Goal: Task Accomplishment & Management: Manage account settings

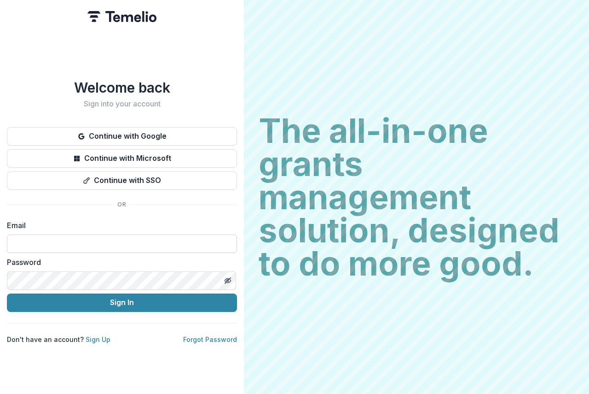
click at [55, 242] on input at bounding box center [122, 243] width 230 height 18
type input "**********"
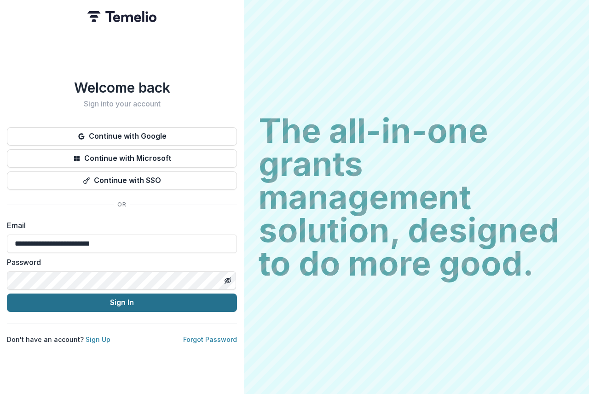
click at [149, 297] on button "Sign In" at bounding box center [122, 302] width 230 height 18
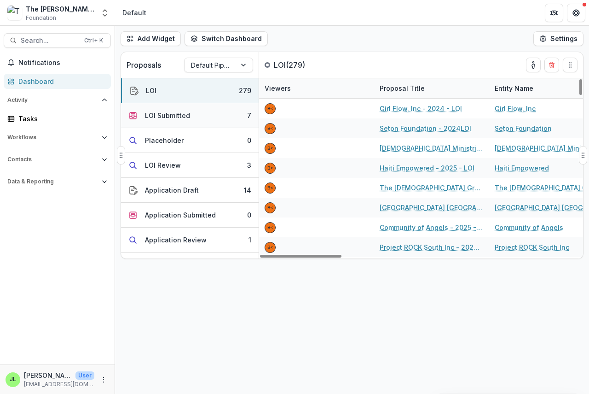
click at [158, 116] on div "LOI Submitted" at bounding box center [167, 115] width 45 height 10
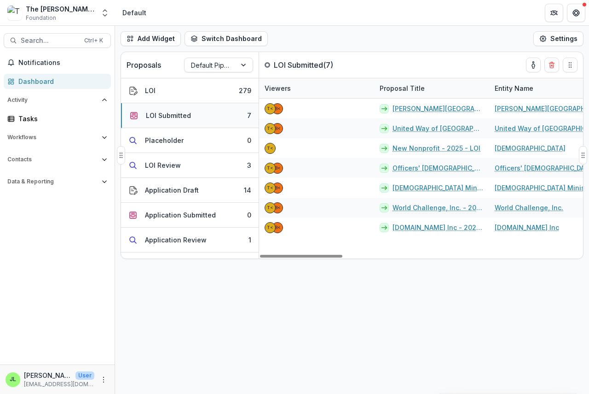
click at [172, 114] on div "LOI Submitted" at bounding box center [168, 115] width 45 height 10
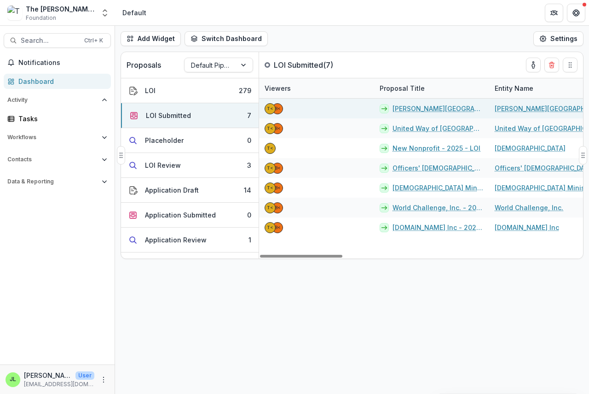
click at [414, 107] on link "[PERSON_NAME][GEOGRAPHIC_DATA] - 2025 - LOI" at bounding box center [438, 109] width 91 height 10
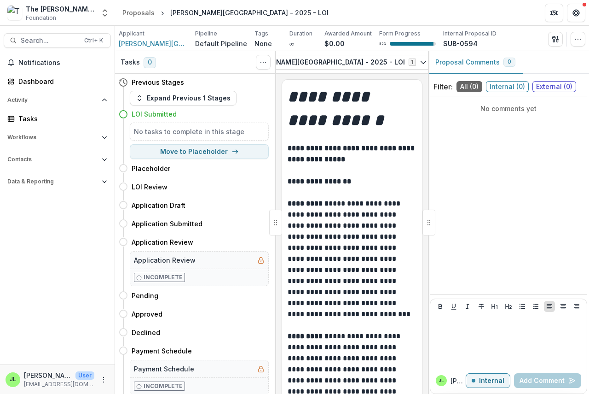
scroll to position [0, 166]
click at [403, 60] on icon "button" at bounding box center [406, 62] width 6 height 5
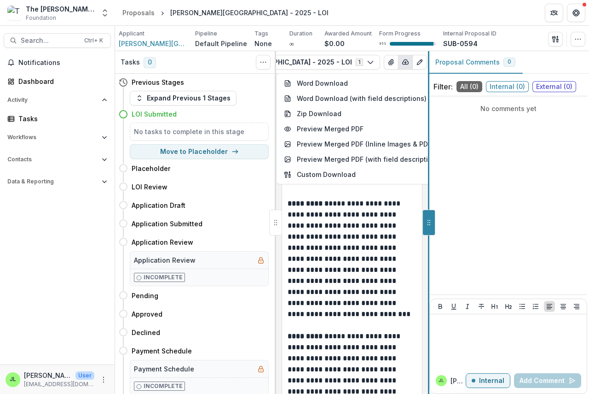
scroll to position [0, 28]
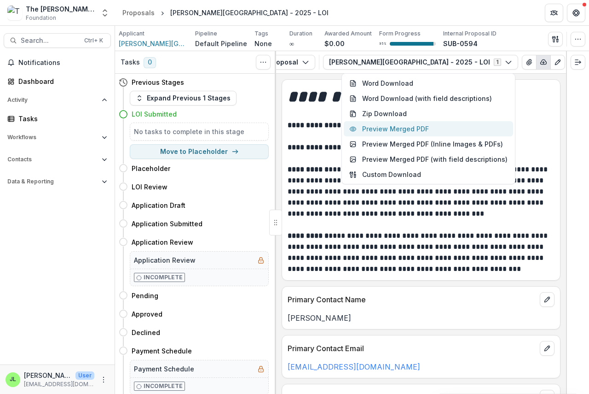
click at [403, 128] on button "Preview Merged PDF" at bounding box center [428, 128] width 169 height 15
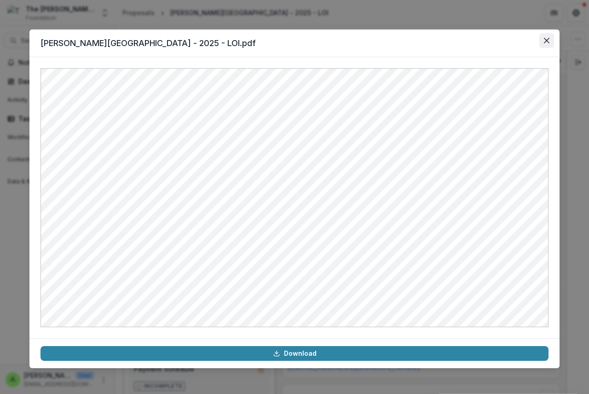
click at [546, 41] on icon "Close" at bounding box center [547, 41] width 6 height 6
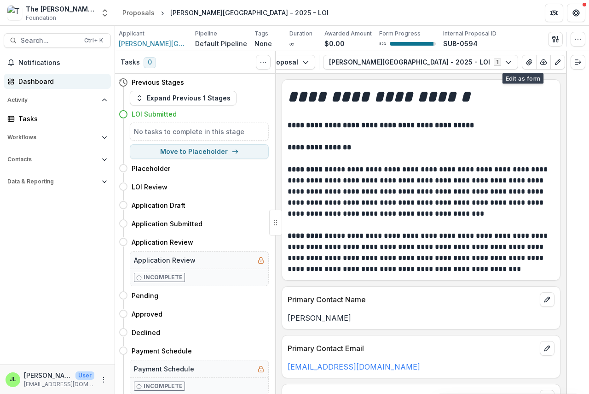
click at [36, 81] on div "Dashboard" at bounding box center [60, 81] width 85 height 10
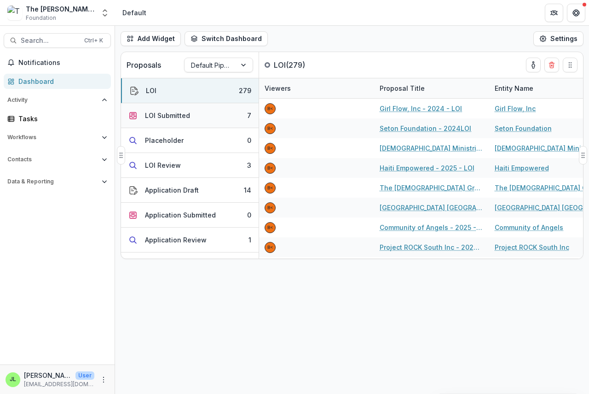
click at [172, 116] on div "LOI Submitted" at bounding box center [167, 115] width 45 height 10
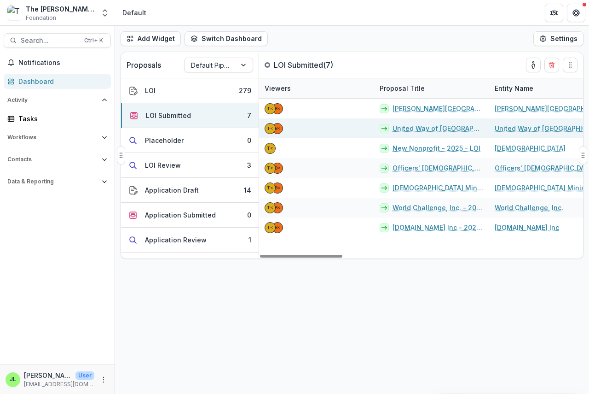
click at [412, 129] on link "United Way of [GEOGRAPHIC_DATA] - 2025 - LOI" at bounding box center [438, 128] width 91 height 10
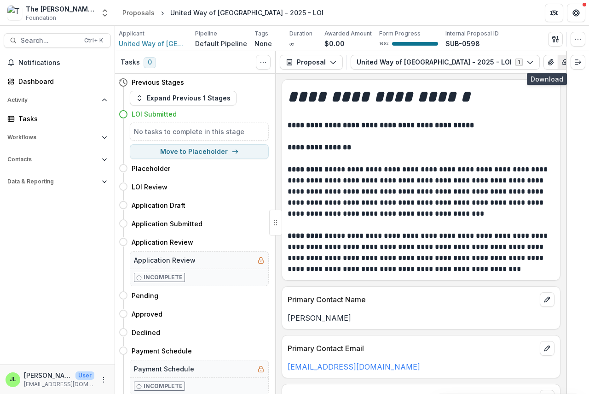
click at [562, 59] on icon "button" at bounding box center [565, 61] width 7 height 7
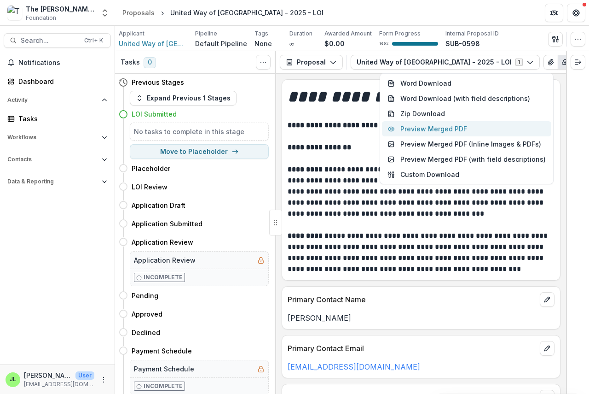
click at [448, 130] on button "Preview Merged PDF" at bounding box center [466, 128] width 169 height 15
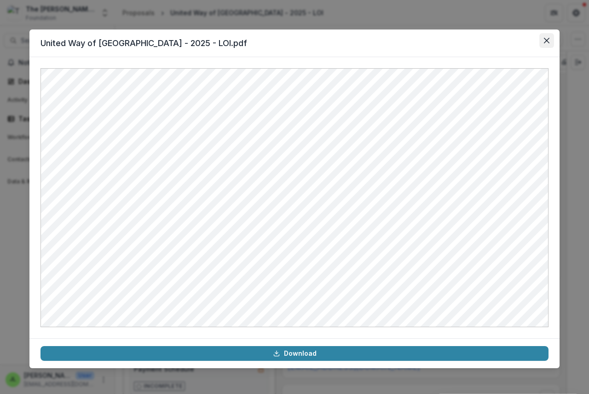
click at [546, 39] on icon "Close" at bounding box center [547, 41] width 6 height 6
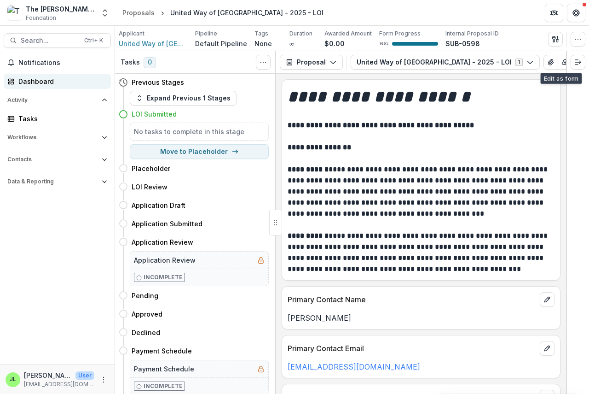
click at [29, 81] on div "Dashboard" at bounding box center [60, 81] width 85 height 10
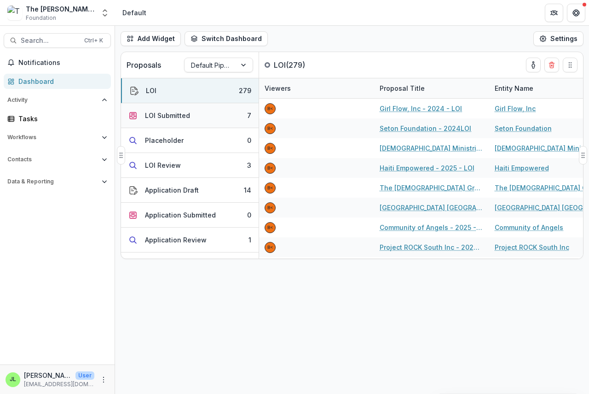
click at [151, 115] on div "LOI Submitted" at bounding box center [167, 115] width 45 height 10
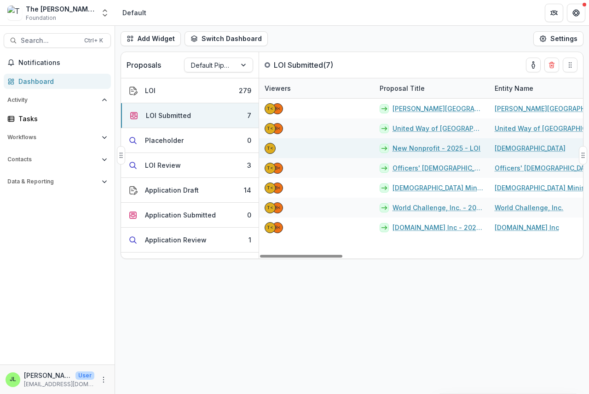
click at [410, 149] on link "New Nonprofit - 2025 - LOI" at bounding box center [437, 148] width 88 height 10
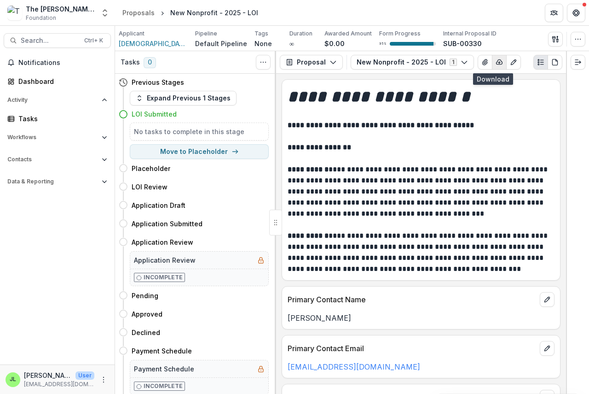
click at [496, 62] on icon "button" at bounding box center [499, 61] width 7 height 7
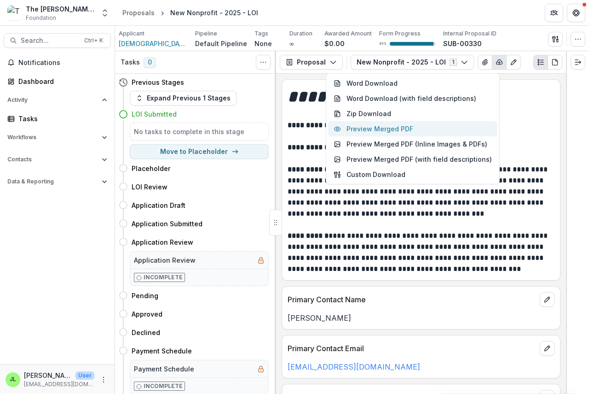
click at [403, 129] on button "Preview Merged PDF" at bounding box center [412, 128] width 169 height 15
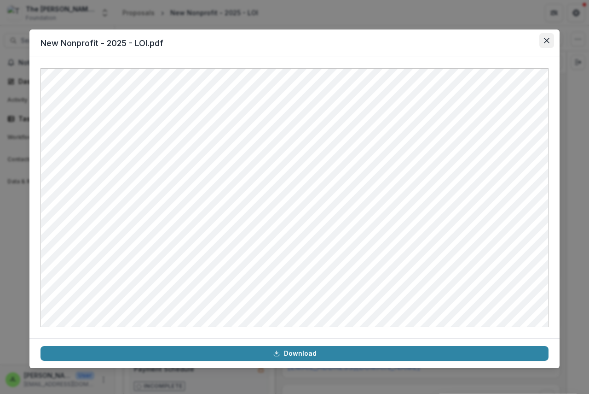
click at [546, 41] on icon "Close" at bounding box center [547, 41] width 6 height 6
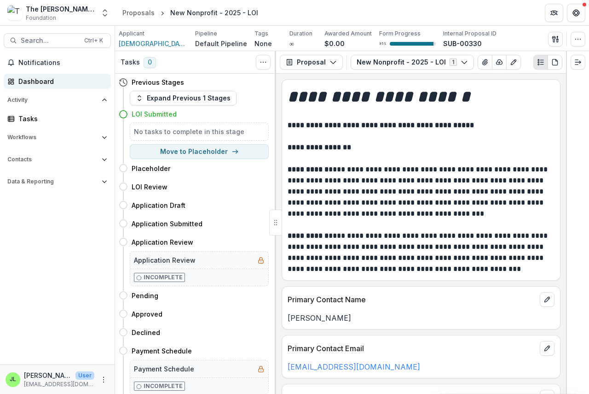
click at [31, 79] on div "Dashboard" at bounding box center [60, 81] width 85 height 10
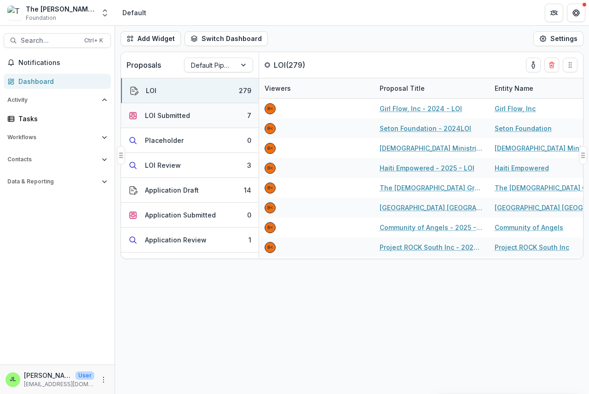
click at [161, 116] on div "LOI Submitted" at bounding box center [167, 115] width 45 height 10
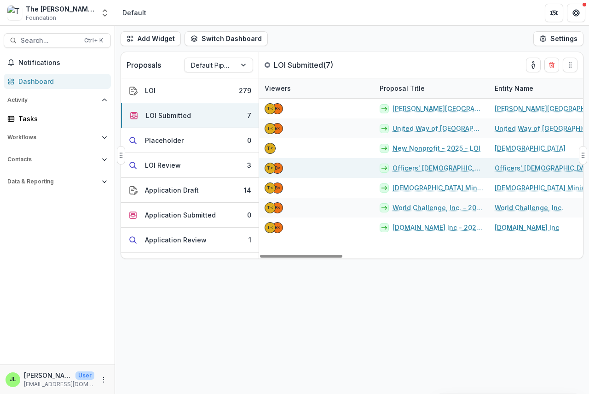
click at [432, 167] on link "Officers' [DEMOGRAPHIC_DATA] Fellowship of the USA - 2025 - LOI" at bounding box center [438, 168] width 91 height 10
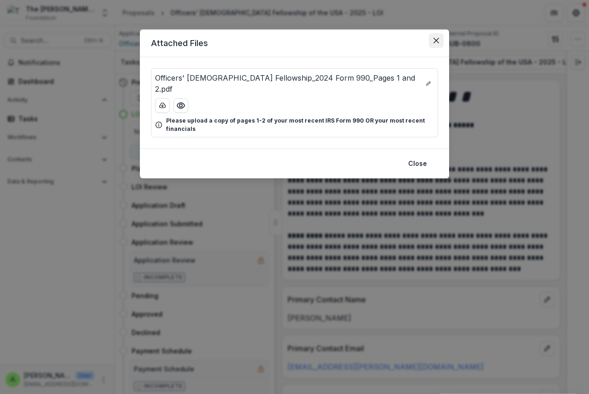
click at [432, 41] on button "Close" at bounding box center [436, 40] width 15 height 15
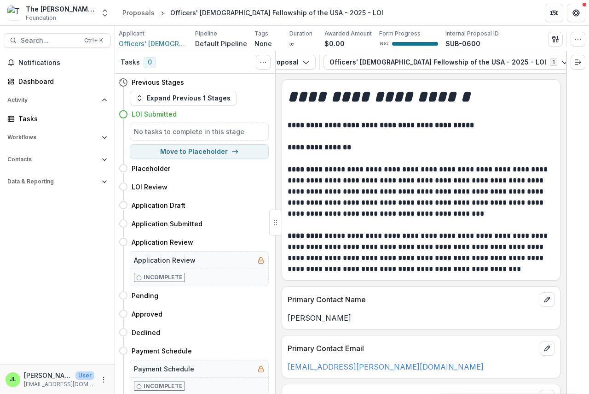
scroll to position [0, 43]
click at [581, 61] on icon "button" at bounding box center [584, 62] width 6 height 5
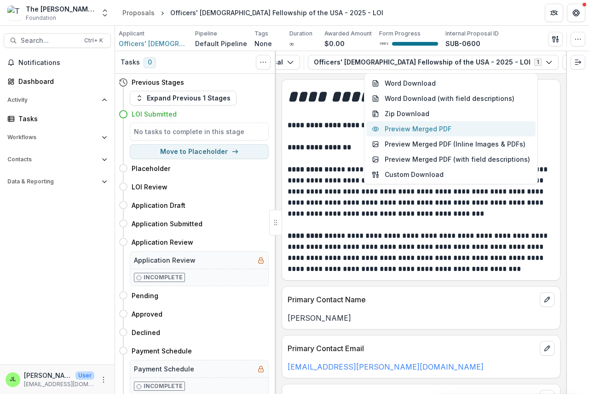
click at [441, 128] on button "Preview Merged PDF" at bounding box center [450, 128] width 169 height 15
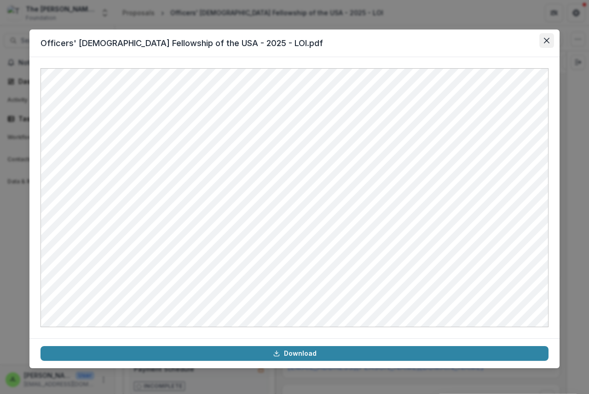
click at [547, 42] on icon "Close" at bounding box center [547, 41] width 6 height 6
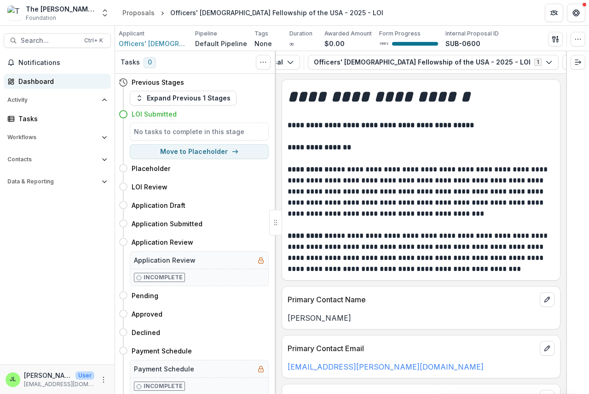
click at [32, 82] on div "Dashboard" at bounding box center [60, 81] width 85 height 10
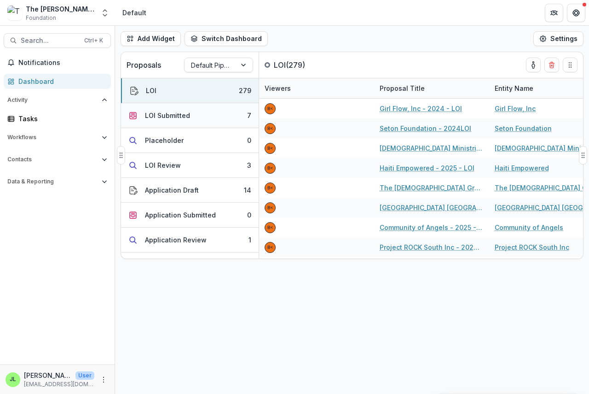
click at [169, 114] on div "LOI Submitted" at bounding box center [167, 115] width 45 height 10
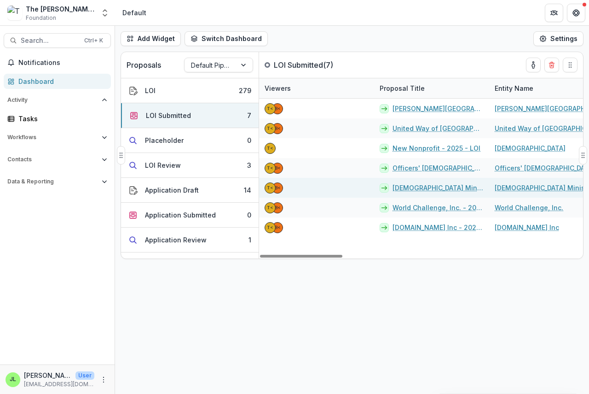
click at [414, 188] on link "[DEMOGRAPHIC_DATA] Ministries - 2025 - LOI" at bounding box center [438, 188] width 91 height 10
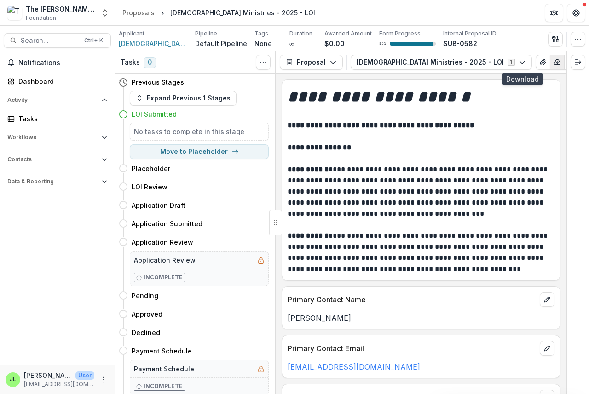
click at [555, 60] on icon "button" at bounding box center [558, 62] width 6 height 5
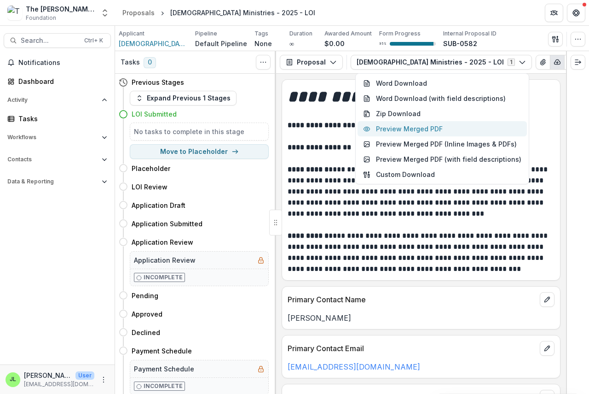
click at [421, 128] on button "Preview Merged PDF" at bounding box center [442, 128] width 169 height 15
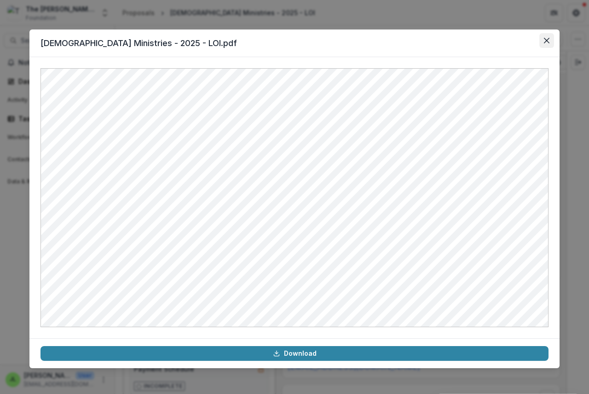
click at [548, 36] on button "Close" at bounding box center [547, 40] width 15 height 15
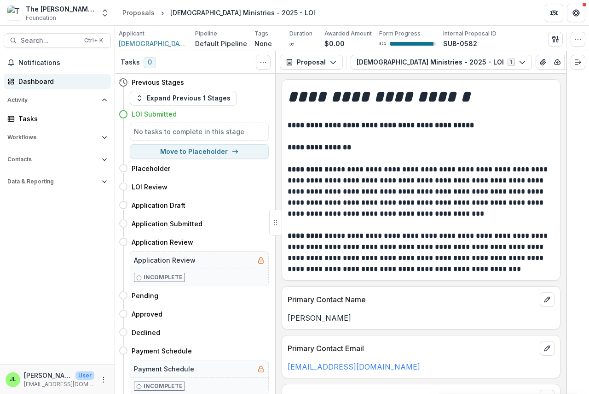
click at [25, 82] on div "Dashboard" at bounding box center [60, 81] width 85 height 10
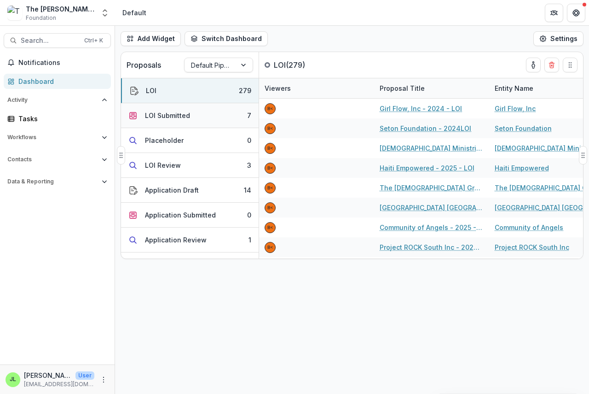
click at [161, 113] on div "LOI Submitted" at bounding box center [167, 115] width 45 height 10
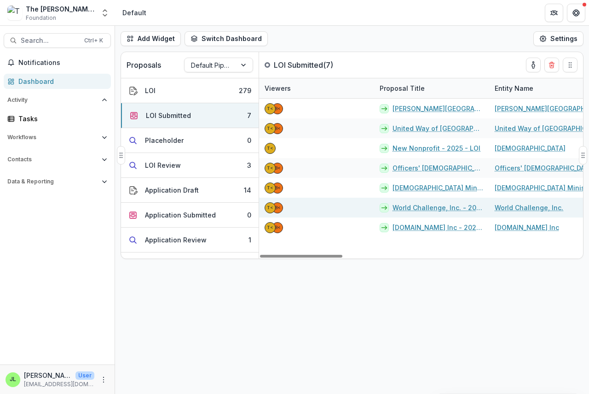
click at [414, 205] on link "World Challenge, Inc. - 2025 - LOI" at bounding box center [438, 208] width 91 height 10
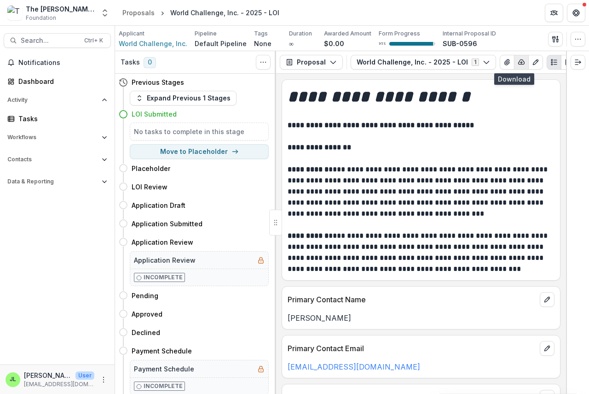
click at [518, 63] on icon "button" at bounding box center [521, 61] width 7 height 7
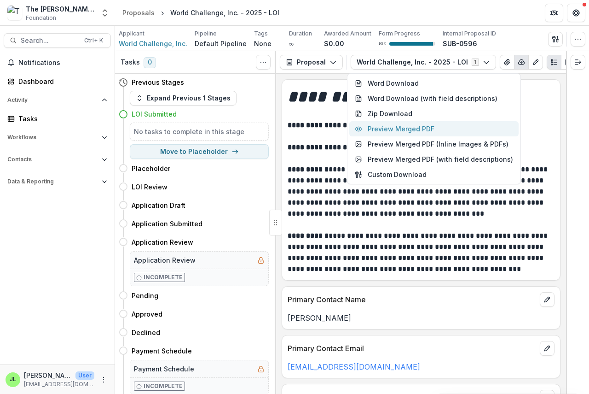
click at [433, 128] on button "Preview Merged PDF" at bounding box center [433, 128] width 169 height 15
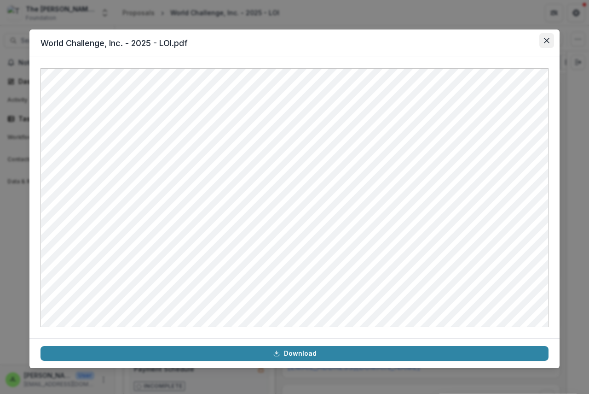
click at [547, 41] on icon "Close" at bounding box center [547, 41] width 6 height 6
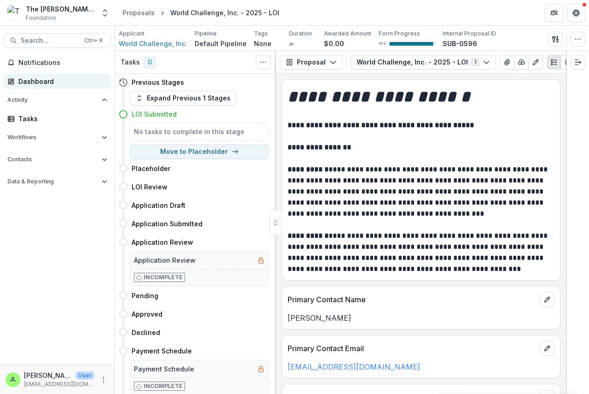
click at [27, 79] on div "Dashboard" at bounding box center [60, 81] width 85 height 10
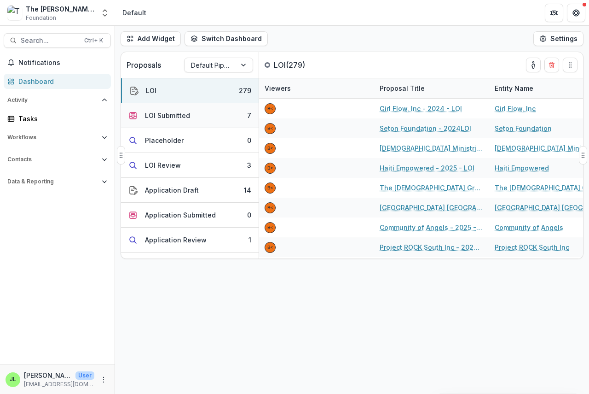
click at [175, 113] on div "LOI Submitted" at bounding box center [167, 115] width 45 height 10
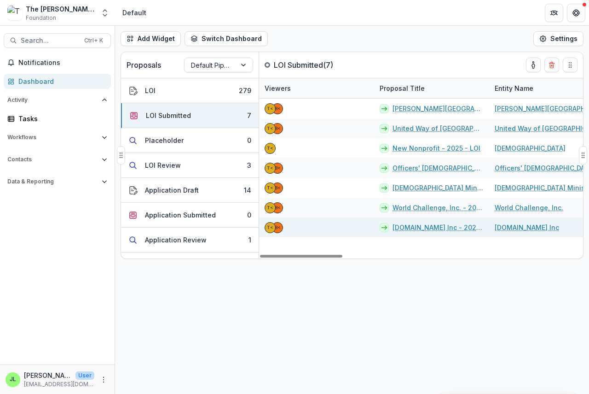
click at [407, 229] on link "[DOMAIN_NAME] Inc - 2025 - LOI" at bounding box center [438, 227] width 91 height 10
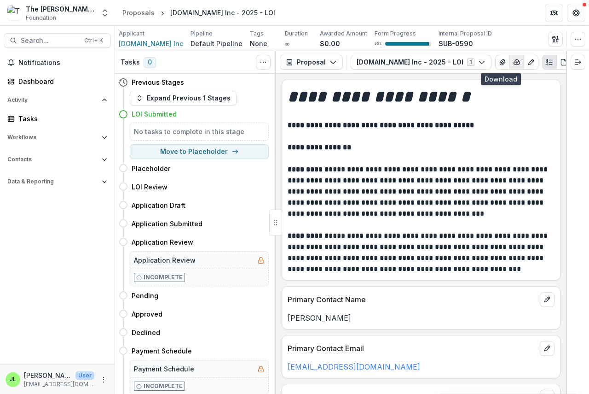
click at [513, 61] on icon "button" at bounding box center [516, 61] width 7 height 7
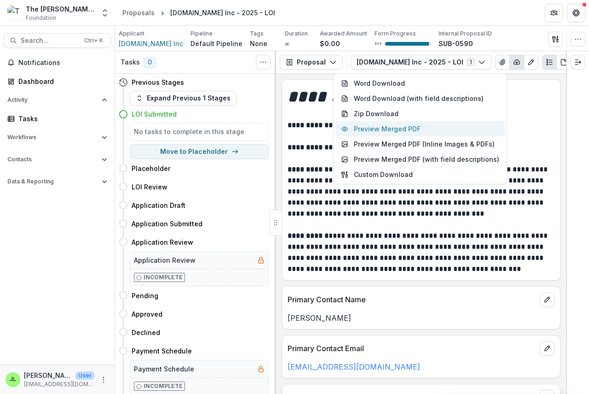
click at [421, 128] on button "Preview Merged PDF" at bounding box center [420, 128] width 169 height 15
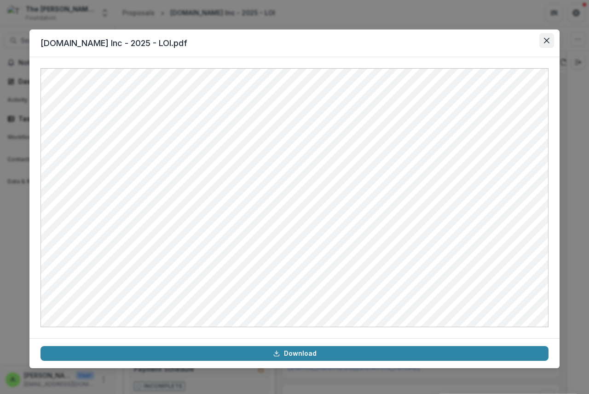
click at [549, 43] on icon "Close" at bounding box center [547, 41] width 6 height 6
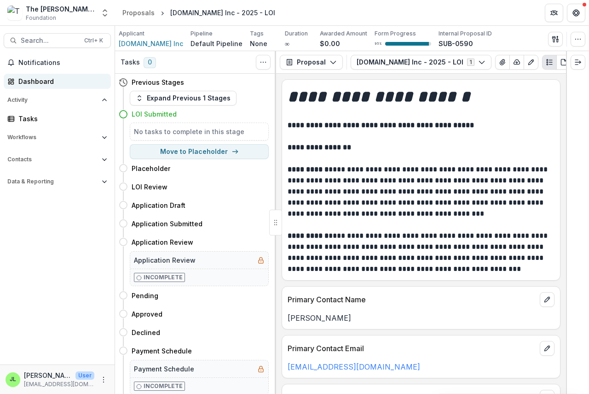
click at [27, 81] on div "Dashboard" at bounding box center [60, 81] width 85 height 10
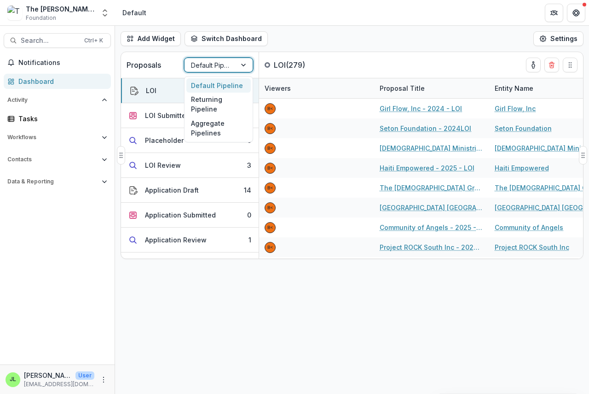
click at [241, 63] on div at bounding box center [244, 65] width 17 height 14
click at [223, 103] on div "Returning Pipeline" at bounding box center [218, 105] width 64 height 24
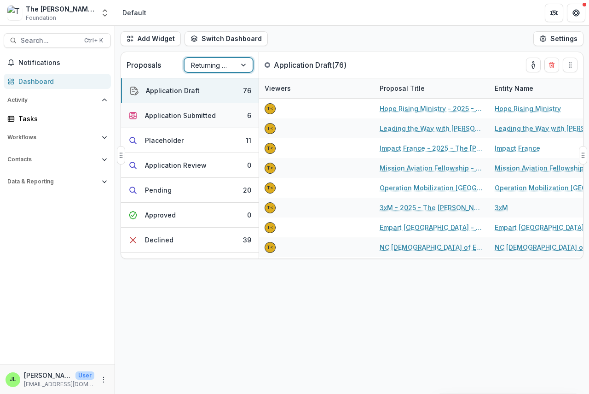
click at [168, 117] on div "Application Submitted" at bounding box center [180, 115] width 71 height 10
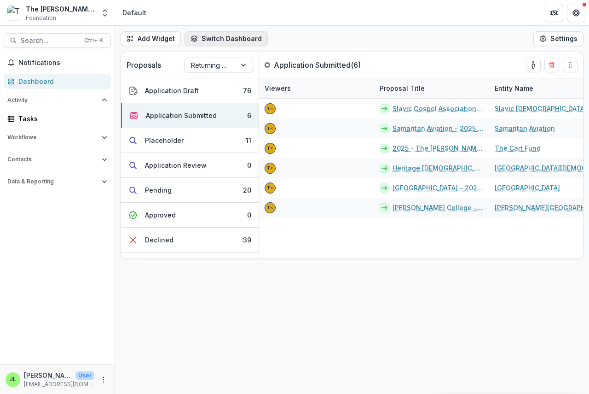
click at [205, 41] on button "Switch Dashboard" at bounding box center [226, 38] width 83 height 15
click at [219, 39] on button "Switch Dashboard" at bounding box center [226, 38] width 83 height 15
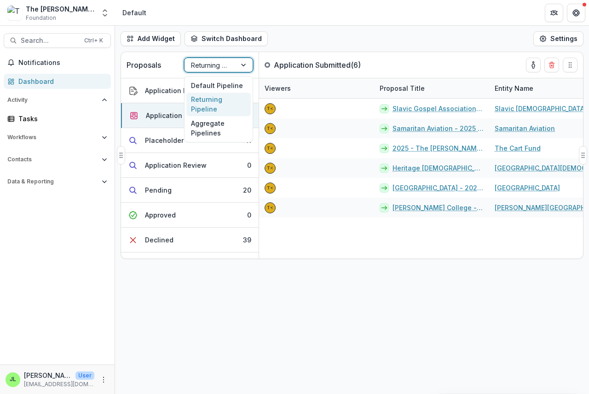
click at [202, 63] on div at bounding box center [210, 65] width 39 height 12
click at [203, 85] on div "Default Pipeline" at bounding box center [218, 85] width 64 height 14
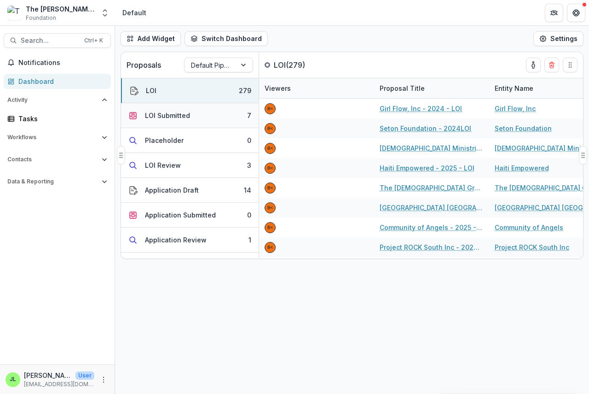
click at [151, 118] on div "LOI Submitted" at bounding box center [167, 115] width 45 height 10
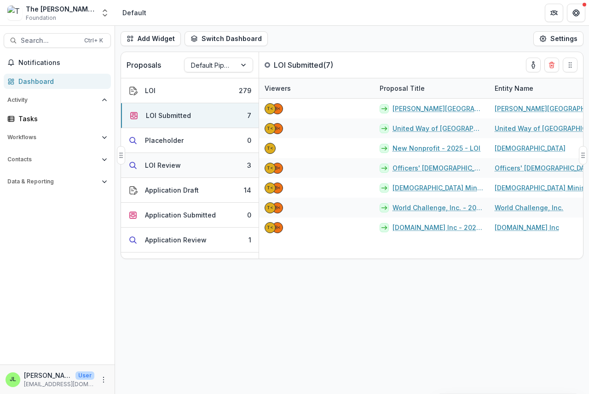
click at [163, 165] on div "LOI Review" at bounding box center [163, 165] width 36 height 10
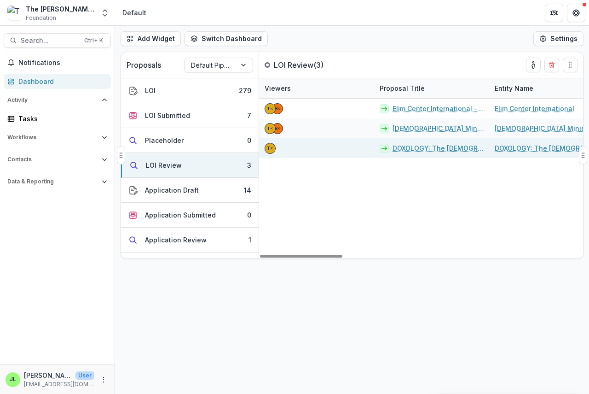
click at [406, 150] on link "DOXOLOGY: The [DEMOGRAPHIC_DATA] Center for Spiritual Care and Counsel - 2025 -…" at bounding box center [438, 148] width 91 height 10
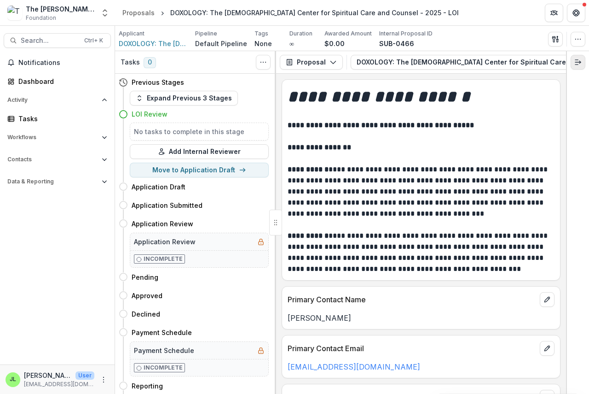
click at [575, 61] on icon "Expand right" at bounding box center [578, 61] width 7 height 7
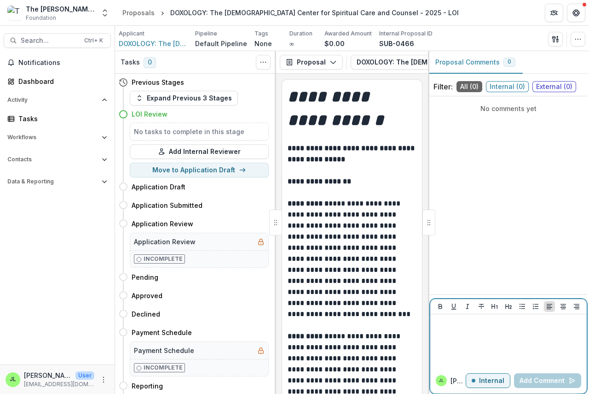
click at [452, 321] on p at bounding box center [508, 323] width 149 height 10
click at [549, 380] on button "Add Comment" at bounding box center [547, 380] width 67 height 15
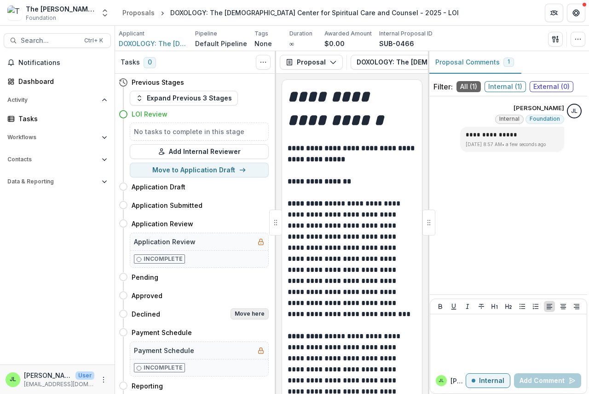
click at [244, 313] on button "Move here" at bounding box center [250, 313] width 38 height 11
select select "********"
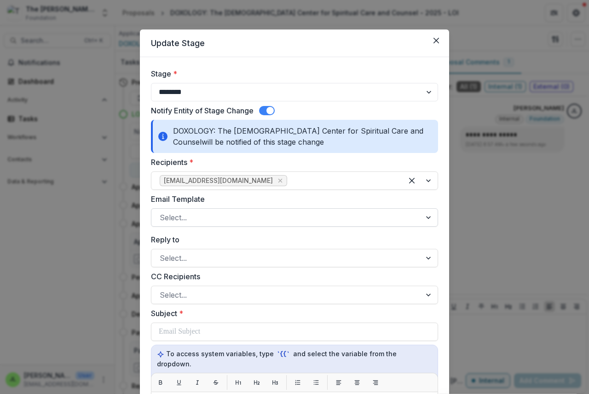
click at [201, 221] on div at bounding box center [286, 217] width 253 height 13
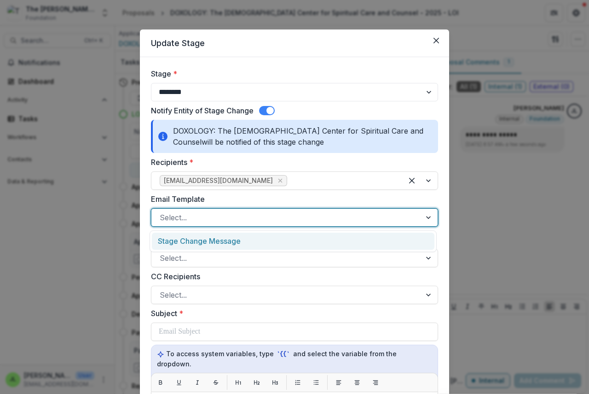
click at [203, 240] on div "Stage Change Message" at bounding box center [293, 240] width 283 height 17
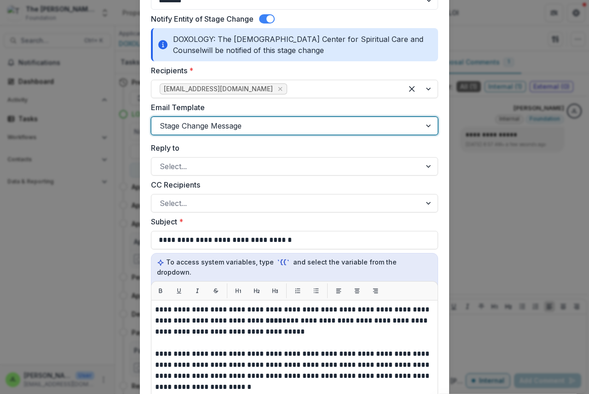
scroll to position [184, 0]
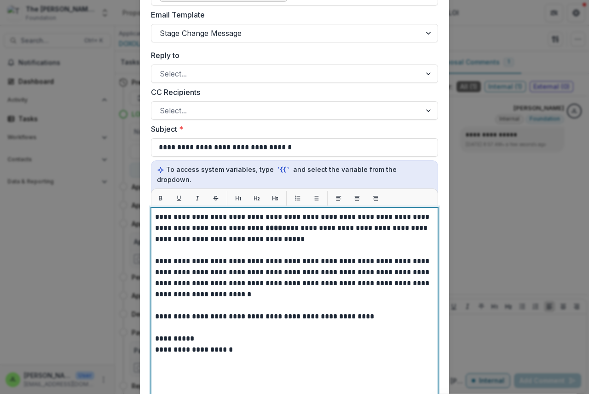
click at [266, 224] on strong "****" at bounding box center [274, 227] width 17 height 7
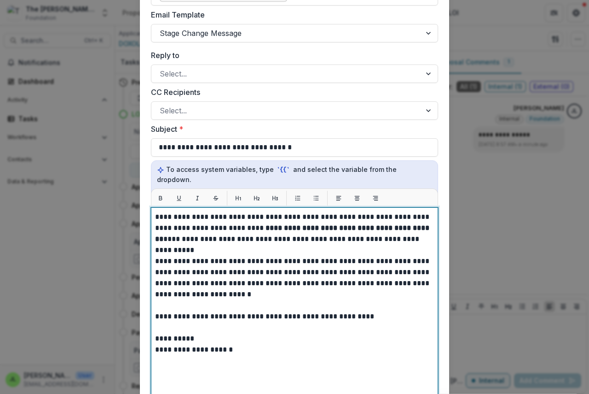
click at [426, 219] on p "**********" at bounding box center [294, 227] width 279 height 33
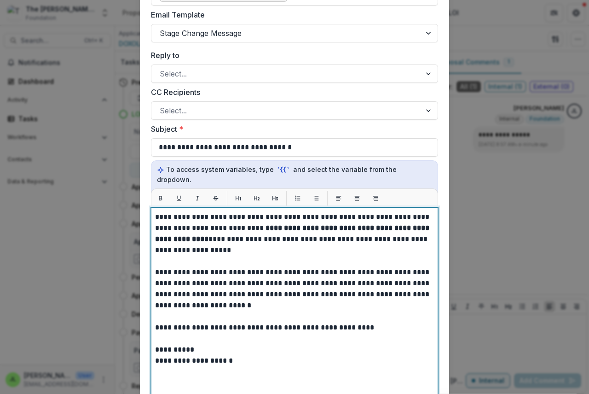
click at [290, 224] on strong "**********" at bounding box center [293, 233] width 276 height 18
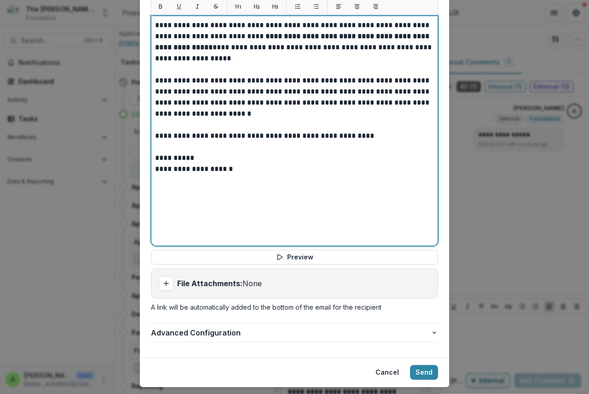
scroll to position [389, 0]
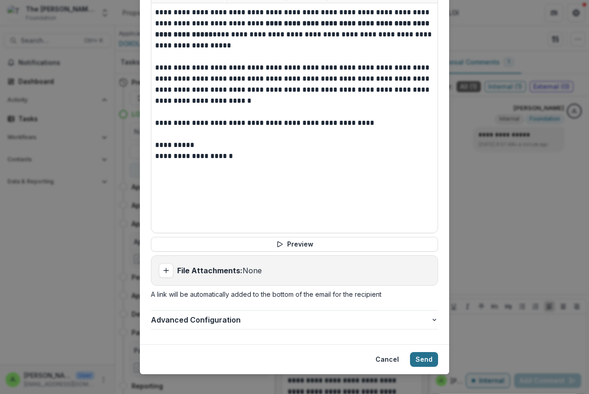
click at [422, 352] on button "Send" at bounding box center [424, 359] width 28 height 15
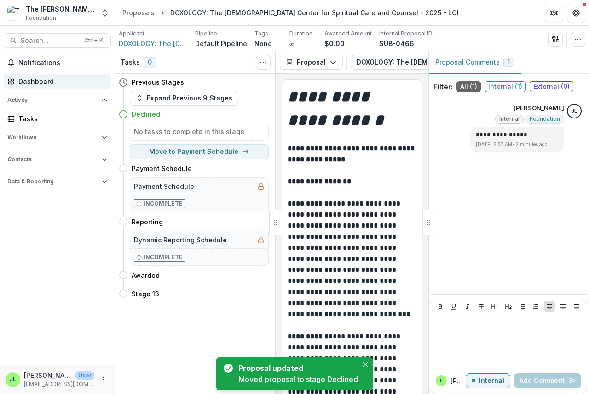
click at [31, 82] on div "Dashboard" at bounding box center [60, 81] width 85 height 10
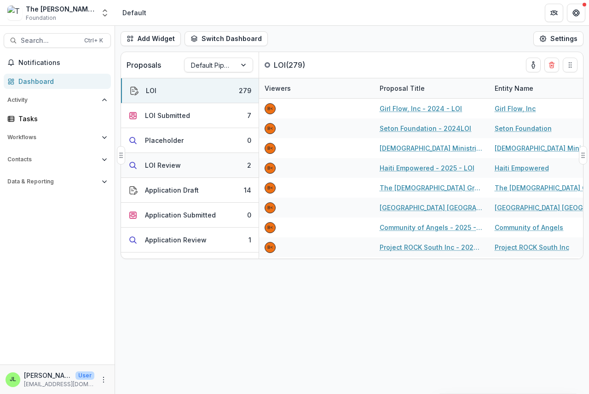
click at [154, 165] on div "LOI Review" at bounding box center [163, 165] width 36 height 10
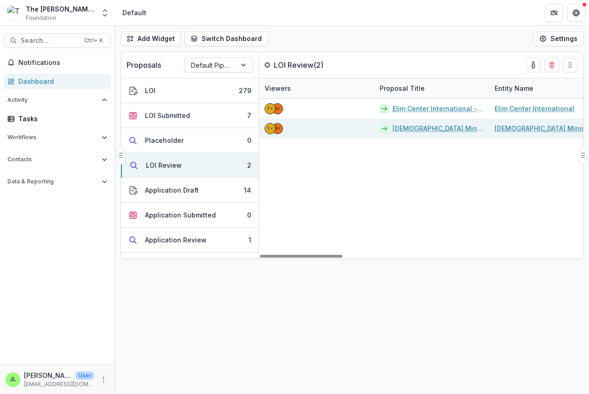
click at [414, 131] on link "[DEMOGRAPHIC_DATA] Ministry Alliance - 2025 - LOI" at bounding box center [438, 128] width 91 height 10
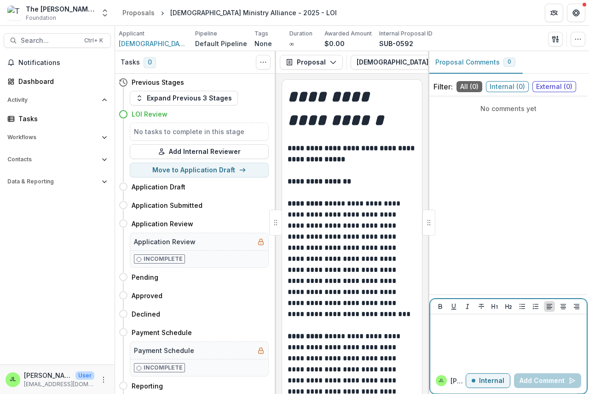
click at [438, 332] on div at bounding box center [508, 341] width 149 height 46
click at [531, 380] on button "Add Comment" at bounding box center [547, 380] width 67 height 15
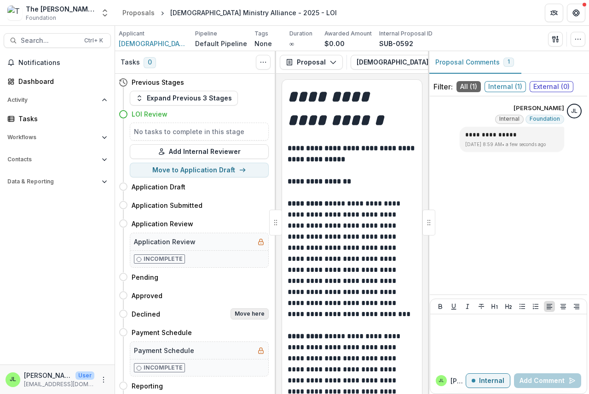
click at [260, 312] on button "Move here" at bounding box center [250, 313] width 38 height 11
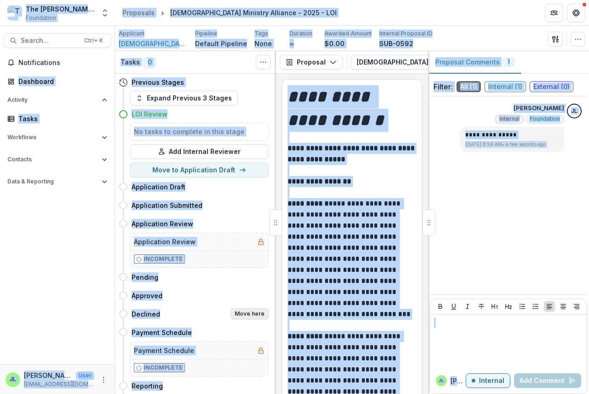
select select "********"
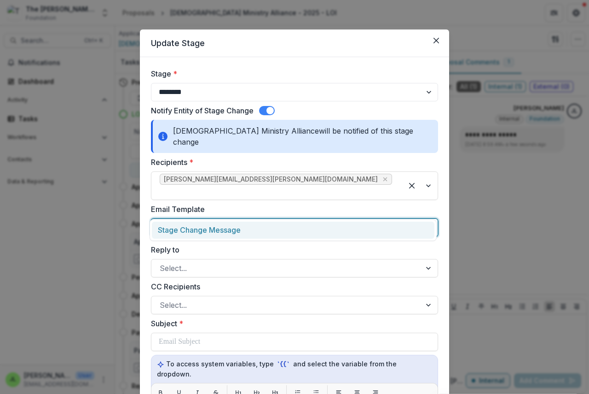
click at [190, 221] on div at bounding box center [286, 227] width 253 height 13
click at [196, 226] on div "Stage Change Message" at bounding box center [293, 229] width 283 height 17
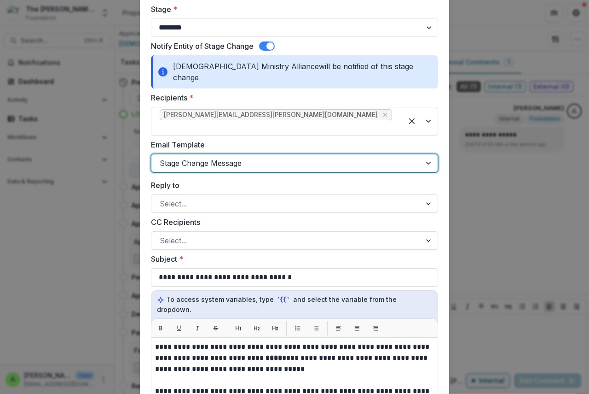
scroll to position [138, 0]
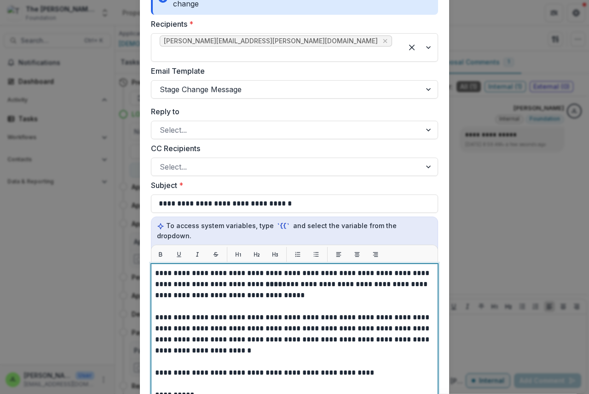
click at [266, 280] on strong "****" at bounding box center [274, 283] width 17 height 7
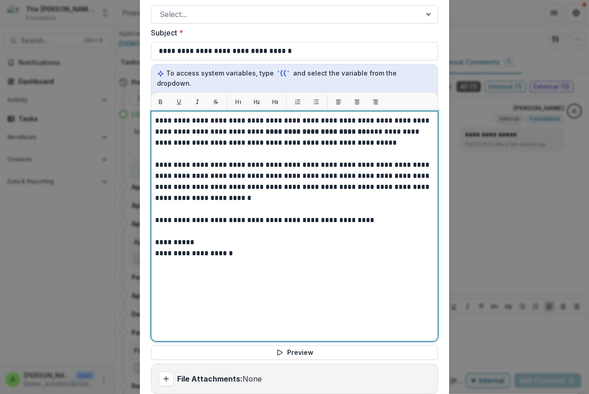
scroll to position [377, 0]
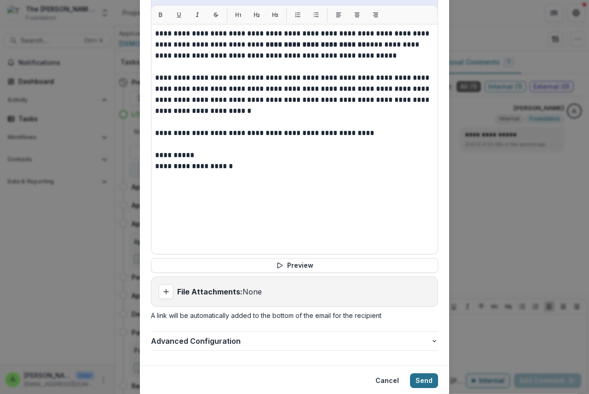
click at [420, 373] on button "Send" at bounding box center [424, 380] width 28 height 15
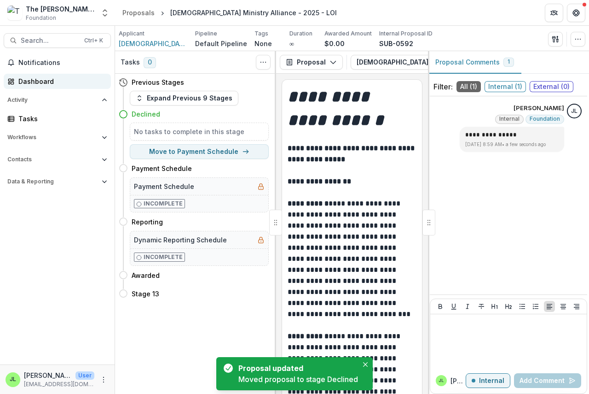
click at [27, 79] on div "Dashboard" at bounding box center [60, 81] width 85 height 10
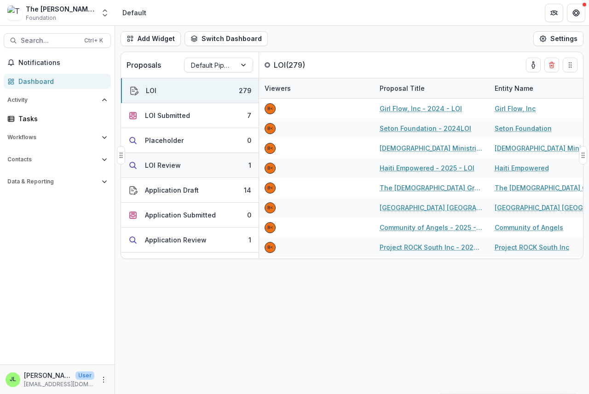
click at [161, 168] on div "LOI Review" at bounding box center [163, 165] width 36 height 10
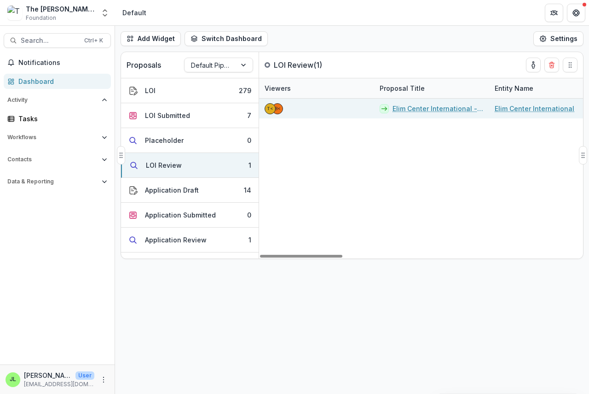
click at [420, 110] on link "Elim Center International - 2025 - LOI" at bounding box center [438, 109] width 91 height 10
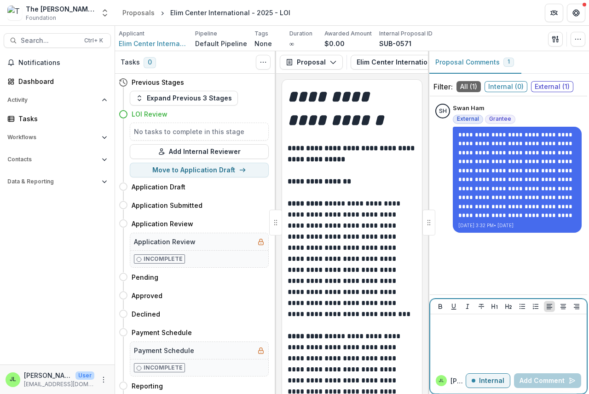
drag, startPoint x: 450, startPoint y: 330, endPoint x: 452, endPoint y: 325, distance: 5.8
click at [450, 329] on div at bounding box center [508, 341] width 149 height 46
click at [561, 381] on button "Add Comment" at bounding box center [547, 380] width 67 height 15
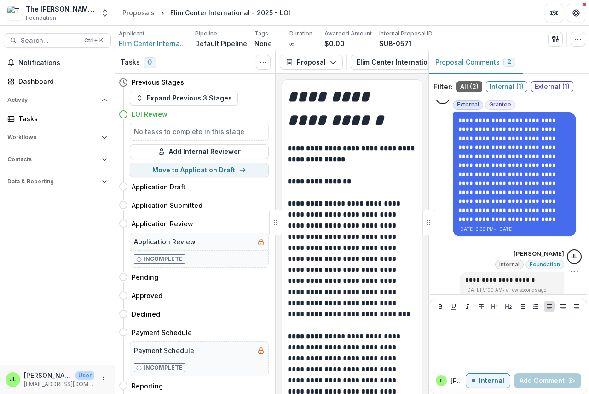
scroll to position [22, 0]
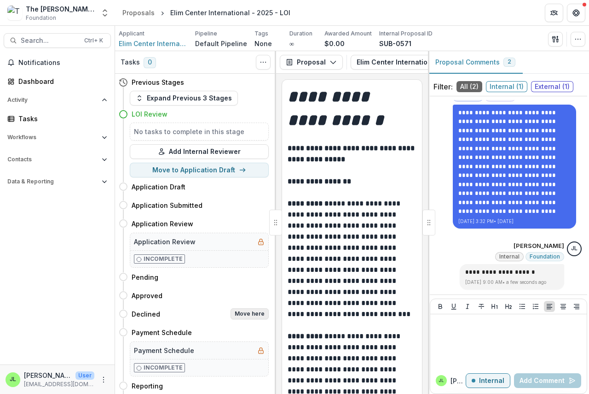
click at [245, 311] on button "Move here" at bounding box center [250, 313] width 38 height 11
select select "********"
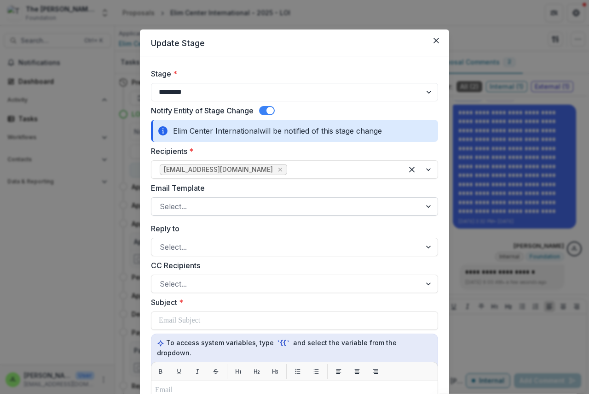
click at [206, 207] on div at bounding box center [286, 206] width 253 height 13
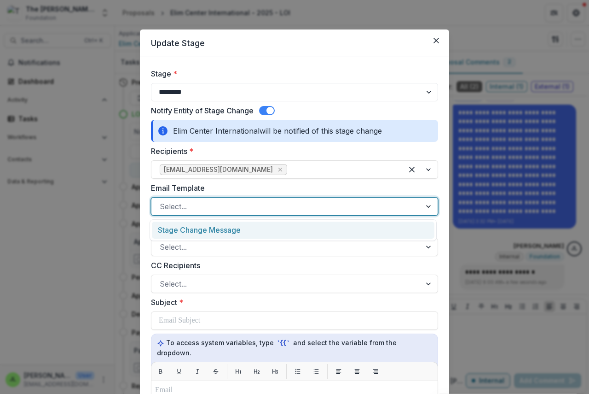
click at [211, 229] on div "Stage Change Message" at bounding box center [293, 229] width 283 height 17
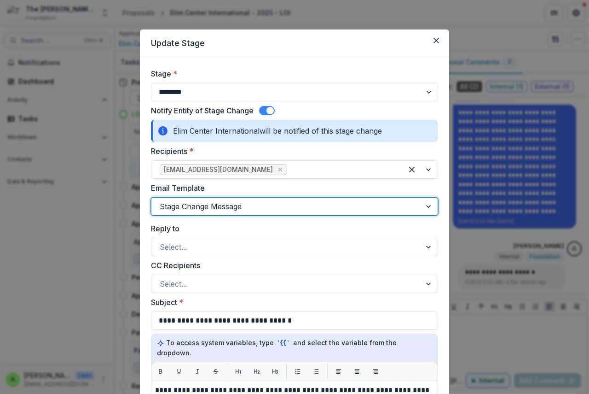
scroll to position [230, 0]
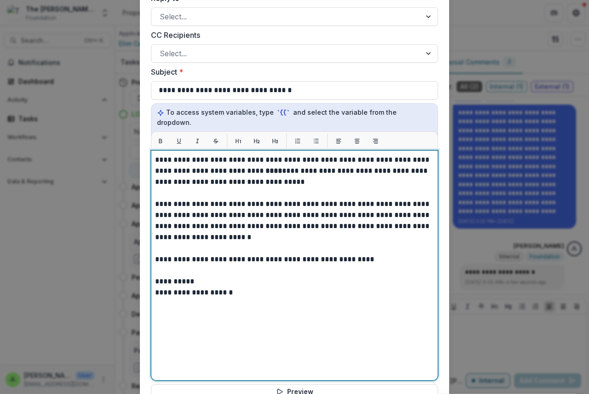
click at [266, 167] on strong "****" at bounding box center [274, 170] width 17 height 7
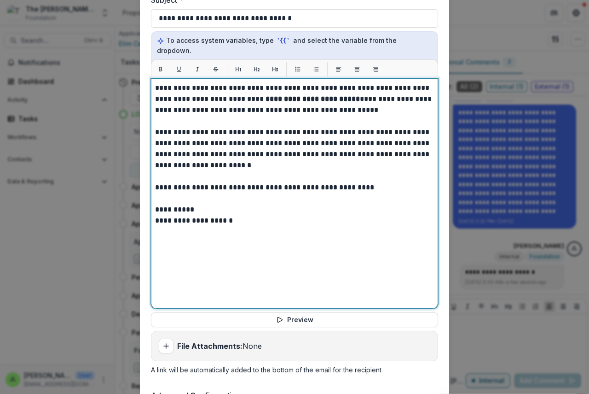
scroll to position [377, 0]
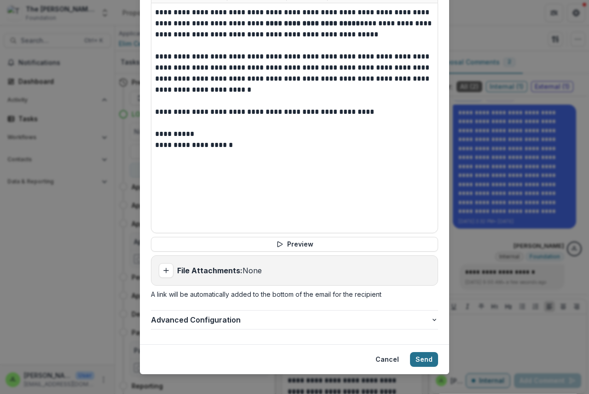
click at [427, 352] on button "Send" at bounding box center [424, 359] width 28 height 15
